Goal: Task Accomplishment & Management: Manage account settings

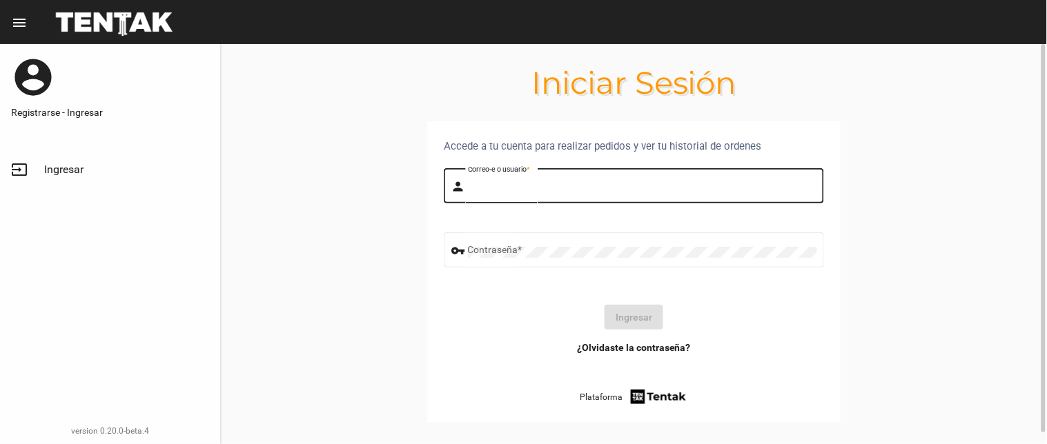
click at [515, 191] on input "Correo-e o usuario *" at bounding box center [642, 188] width 349 height 11
type input "flopyganora"
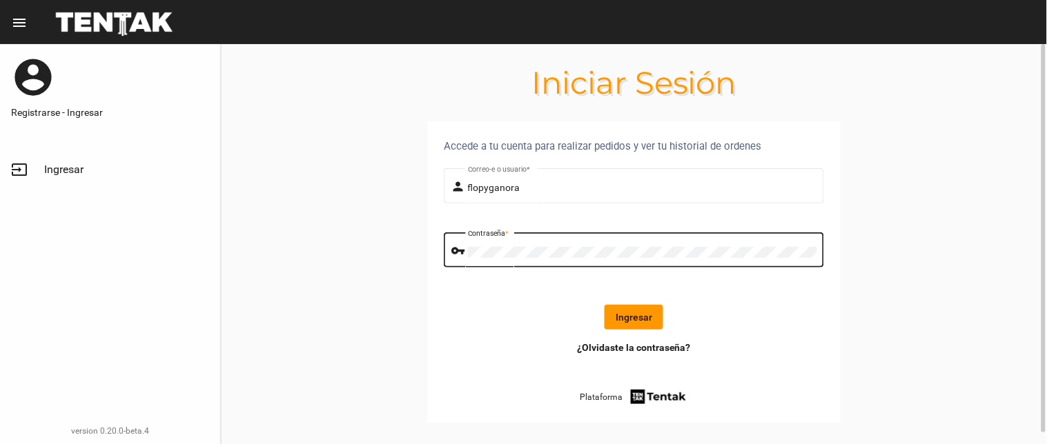
click button "Ingresar" at bounding box center [633, 317] width 59 height 25
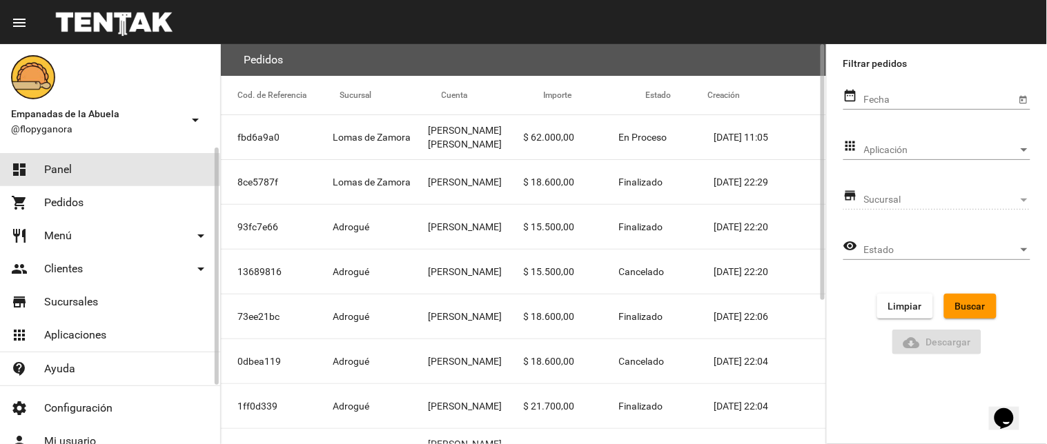
click at [57, 176] on span "Panel" at bounding box center [58, 170] width 28 height 14
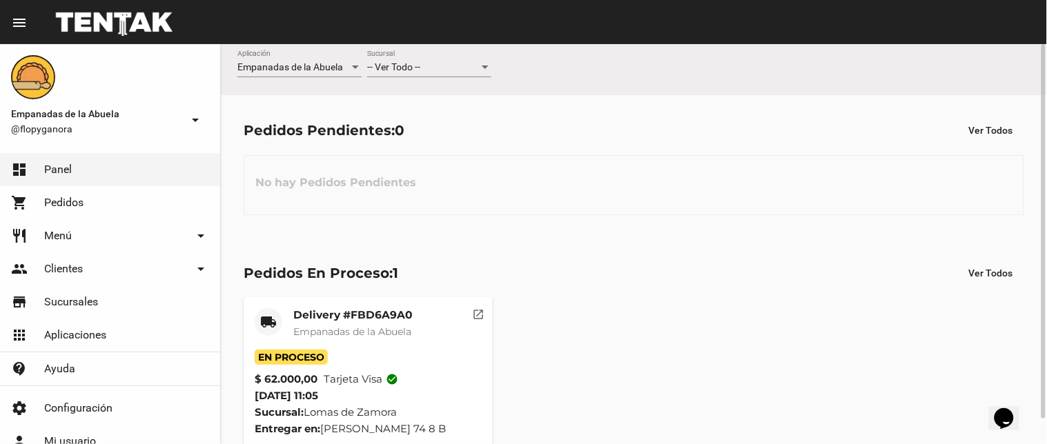
click at [415, 61] on div "-- Ver Todo -- Sucursal" at bounding box center [429, 63] width 124 height 27
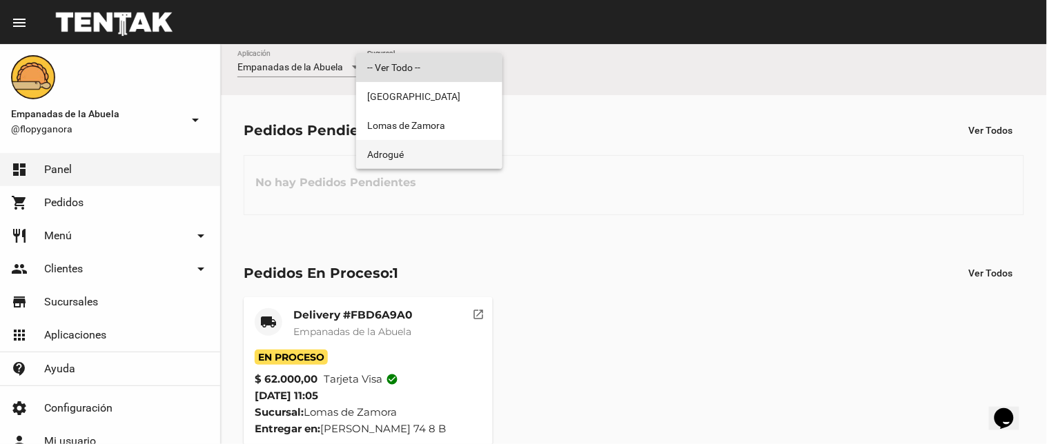
click at [420, 157] on span "Adrogué" at bounding box center [429, 154] width 124 height 29
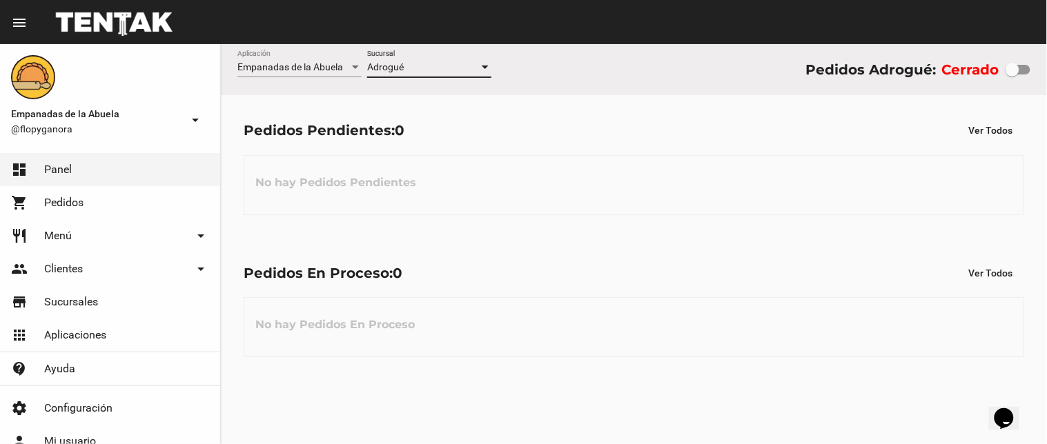
click at [1025, 71] on div at bounding box center [1017, 70] width 25 height 10
click at [1012, 75] on input "checkbox" at bounding box center [1012, 75] width 1 height 1
checkbox input "true"
click at [395, 52] on div "Adrogué Sucursal" at bounding box center [429, 63] width 124 height 27
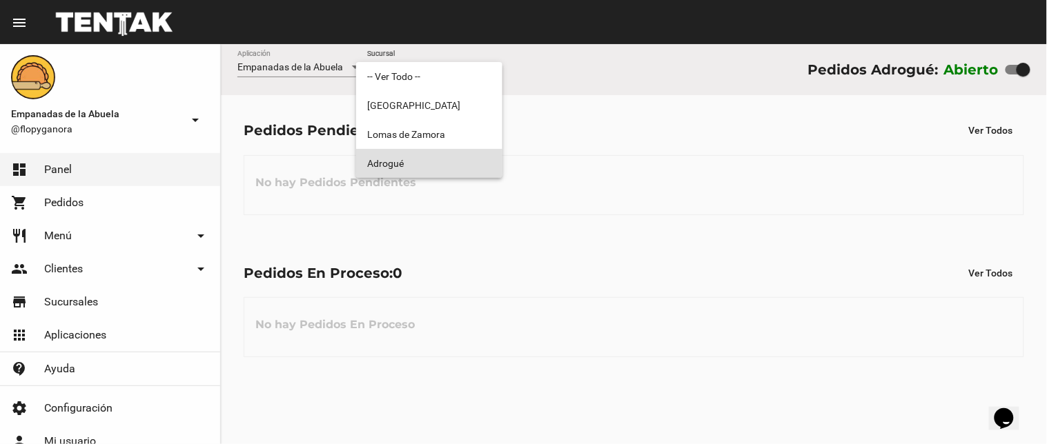
click at [453, 371] on div at bounding box center [523, 222] width 1047 height 444
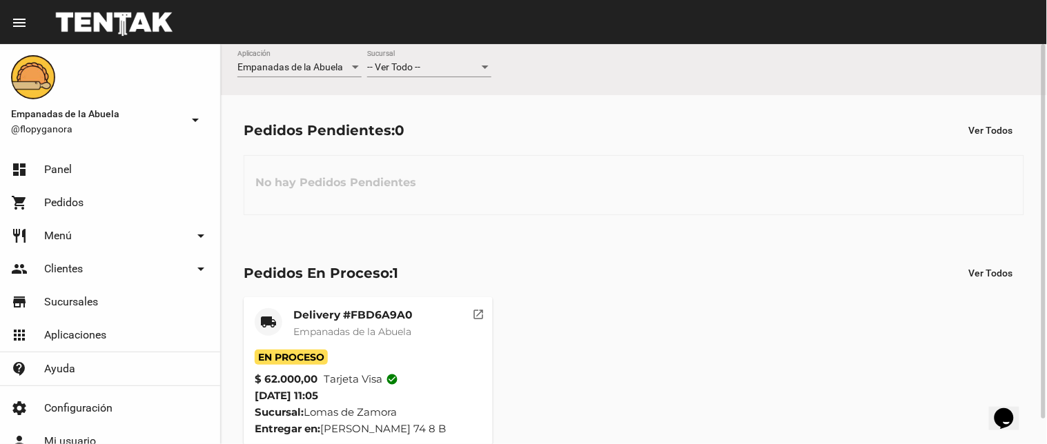
click at [463, 70] on div "-- Ver Todo --" at bounding box center [423, 67] width 112 height 11
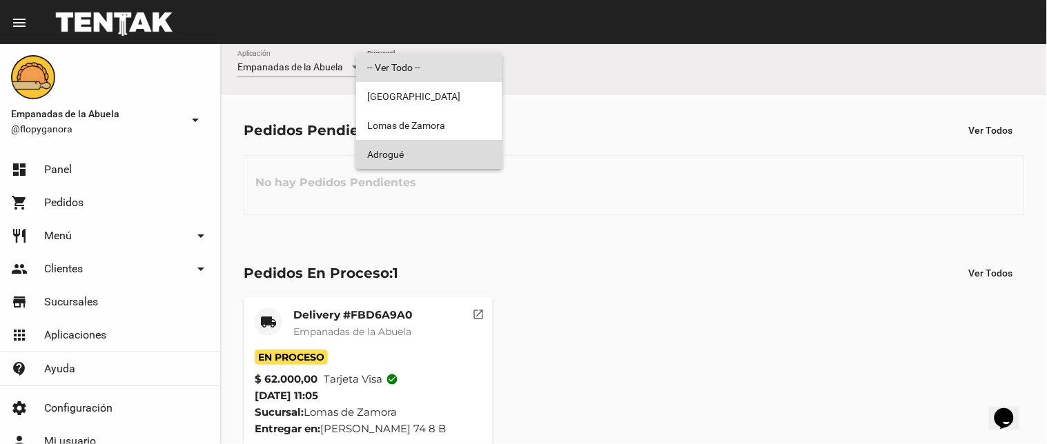
click at [449, 160] on span "Adrogué" at bounding box center [429, 154] width 124 height 29
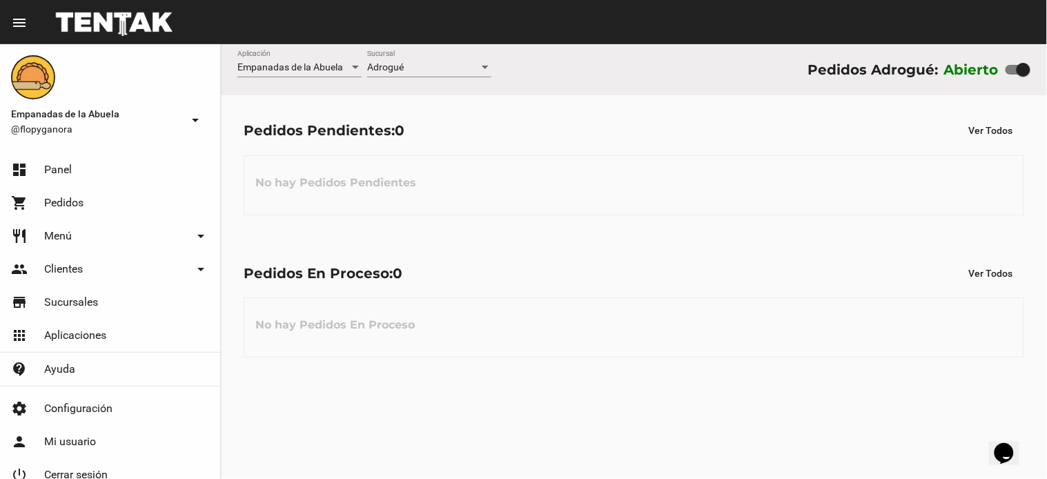
click at [431, 370] on div "Pedidos En Proceso: 0 Ver Todos No hay Pedidos En Proceso" at bounding box center [634, 309] width 826 height 142
click at [442, 65] on div "Adrogué" at bounding box center [423, 67] width 112 height 11
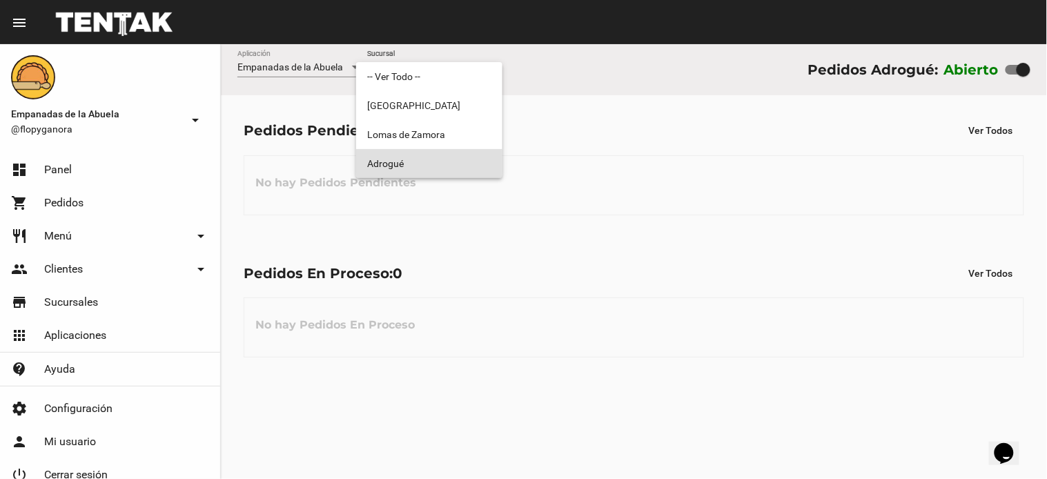
click at [430, 164] on span "Adrogué" at bounding box center [429, 163] width 124 height 29
